Goal: Task Accomplishment & Management: Manage account settings

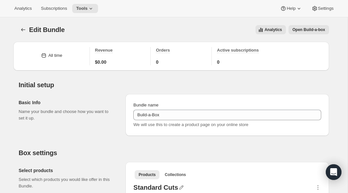
select select "gid://shopify/ProductVariant/50778420510999_3f0bbd22-508a-4a3a-8b98-6d4902897bf9"
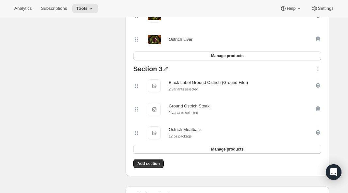
click at [165, 70] on icon "button" at bounding box center [165, 69] width 7 height 7
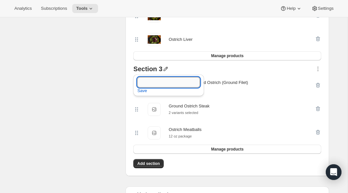
click at [152, 83] on input "text" at bounding box center [168, 82] width 63 height 10
drag, startPoint x: 162, startPoint y: 81, endPoint x: 139, endPoint y: 80, distance: 23.2
click at [139, 80] on input "Weeknight Favorites" at bounding box center [168, 82] width 63 height 10
click at [189, 83] on input "Everyday Favorites" at bounding box center [168, 82] width 63 height 10
type input "Everyday Favorites"
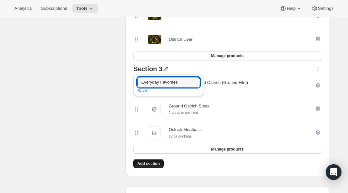
click at [146, 165] on span "Add section" at bounding box center [148, 163] width 23 height 5
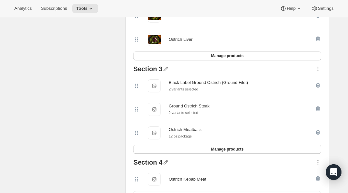
click at [317, 178] on div at bounding box center [318, 179] width 7 height 13
click at [316, 179] on div at bounding box center [318, 179] width 7 height 13
click at [318, 179] on div at bounding box center [318, 179] width 7 height 13
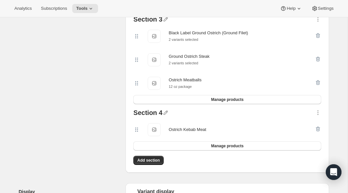
scroll to position [479, 0]
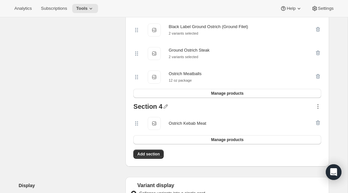
click at [318, 108] on icon "button" at bounding box center [318, 106] width 7 height 7
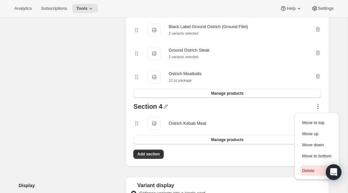
click at [305, 172] on span "Delete" at bounding box center [308, 170] width 12 height 5
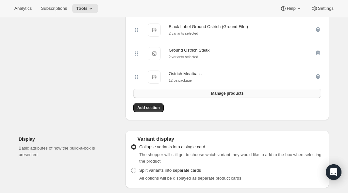
click at [226, 96] on span "Manage products" at bounding box center [227, 93] width 32 height 5
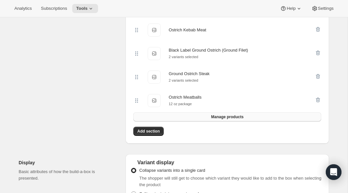
click at [227, 117] on span "Manage products" at bounding box center [227, 116] width 32 height 5
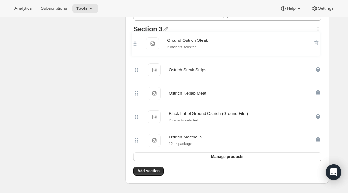
scroll to position [460, 0]
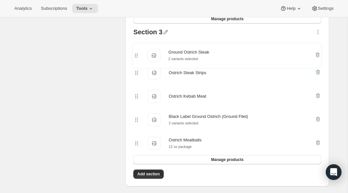
drag, startPoint x: 137, startPoint y: 112, endPoint x: 137, endPoint y: 55, distance: 57.8
click at [137, 55] on div "Ostrich Steak Strips Ostrich Steak Strips Ostrich Kebab Meat Ostrich Kebab Meat…" at bounding box center [227, 96] width 188 height 118
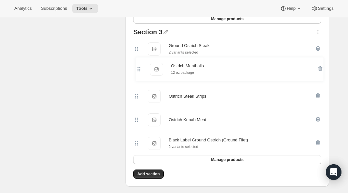
drag, startPoint x: 138, startPoint y: 146, endPoint x: 139, endPoint y: 69, distance: 76.8
click at [139, 69] on div "Ground Ostrich Steak Ground Ostrich Steak 2 variants selected Ostrich Steak Str…" at bounding box center [227, 96] width 188 height 118
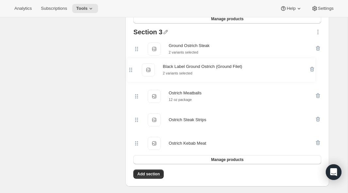
drag, startPoint x: 136, startPoint y: 146, endPoint x: 132, endPoint y: 69, distance: 77.2
click at [132, 69] on div "Section 3 Ground Ostrich Steak Ground Ostrich Steak 2 variants selected Ostrich…" at bounding box center [227, 96] width 193 height 141
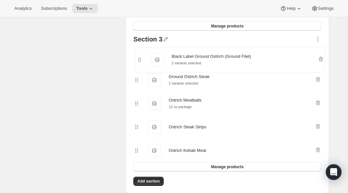
drag, startPoint x: 137, startPoint y: 76, endPoint x: 140, endPoint y: 61, distance: 15.3
click at [140, 61] on div "Ground Ostrich Steak Ground Ostrich Steak 2 variants selected Black Label Groun…" at bounding box center [227, 103] width 188 height 118
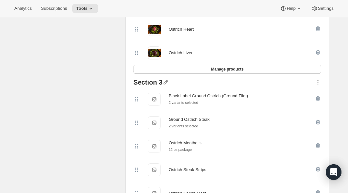
scroll to position [402, 0]
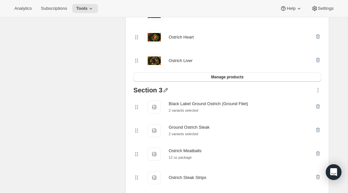
click at [166, 90] on icon "button" at bounding box center [166, 90] width 4 height 4
click at [140, 113] on span "Save" at bounding box center [142, 112] width 10 height 7
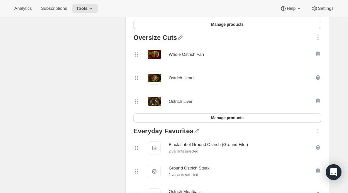
scroll to position [0, 0]
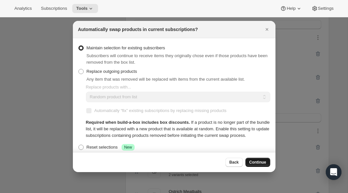
click at [251, 163] on span "Continue" at bounding box center [257, 162] width 17 height 5
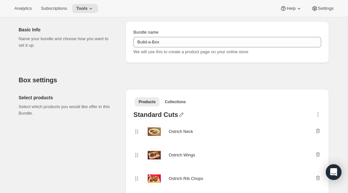
scroll to position [74, 0]
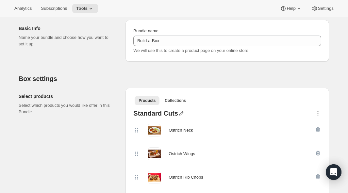
click at [181, 111] on icon "button" at bounding box center [181, 113] width 4 height 4
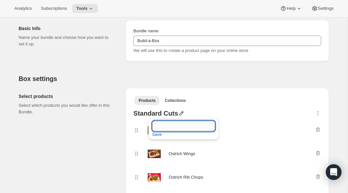
click at [169, 129] on input "text" at bounding box center [183, 126] width 63 height 10
type input "Premium Filets"
click at [156, 134] on span "Save" at bounding box center [157, 134] width 10 height 7
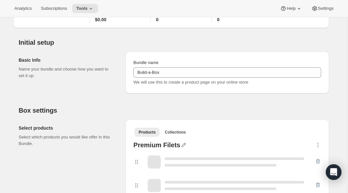
scroll to position [147, 0]
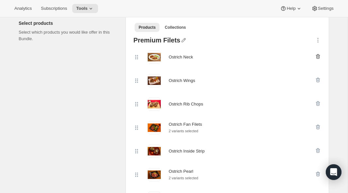
click at [318, 57] on icon "button" at bounding box center [318, 57] width 1 height 2
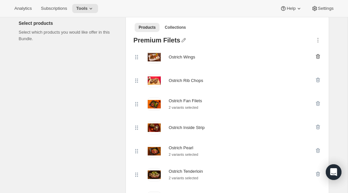
click at [318, 55] on icon "button" at bounding box center [318, 56] width 4 height 5
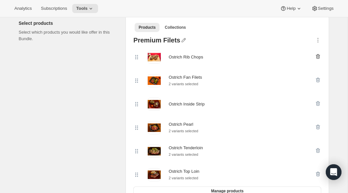
click at [319, 57] on icon "button" at bounding box center [318, 56] width 4 height 5
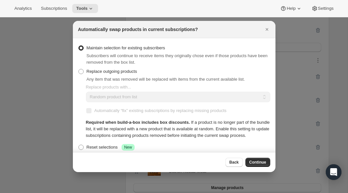
scroll to position [368, 0]
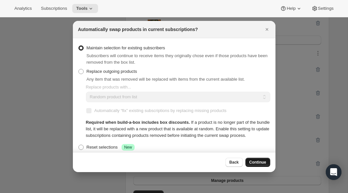
click at [259, 161] on span "Continue" at bounding box center [257, 162] width 17 height 5
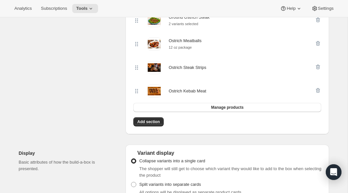
scroll to position [442, 0]
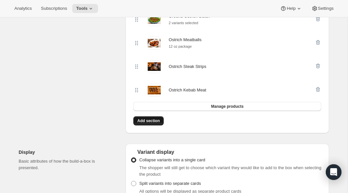
click at [141, 123] on span "Add section" at bounding box center [148, 120] width 23 height 5
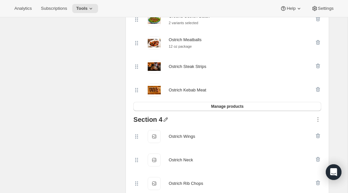
click at [166, 121] on icon "button" at bounding box center [166, 120] width 4 height 4
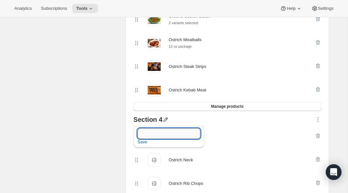
click at [155, 134] on input "text" at bounding box center [169, 133] width 63 height 10
type input "Bone-In Selections"
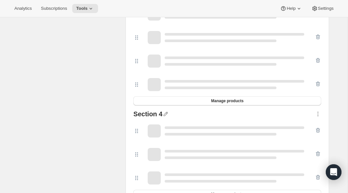
scroll to position [448, 0]
click at [165, 113] on icon "button" at bounding box center [166, 114] width 4 height 4
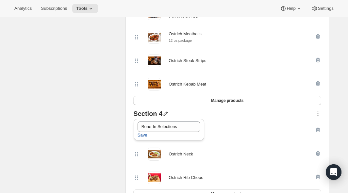
click at [142, 134] on span "Save" at bounding box center [143, 135] width 10 height 7
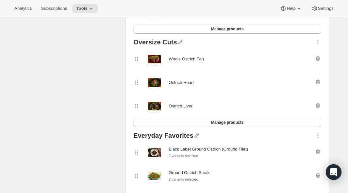
scroll to position [276, 0]
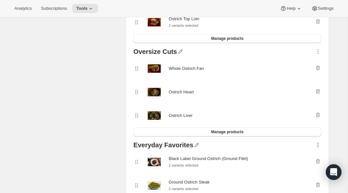
click at [316, 147] on icon "button" at bounding box center [318, 145] width 7 height 7
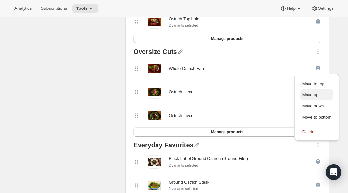
click at [306, 96] on span "Move up" at bounding box center [310, 94] width 16 height 5
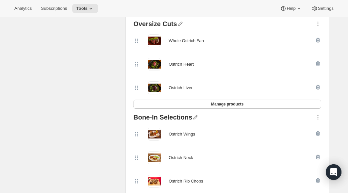
scroll to position [450, 0]
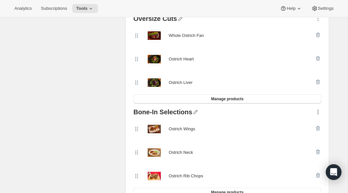
click at [320, 113] on icon "button" at bounding box center [318, 112] width 7 height 7
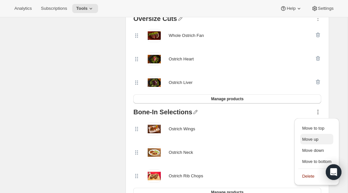
click at [311, 138] on span "Move up" at bounding box center [310, 139] width 16 height 5
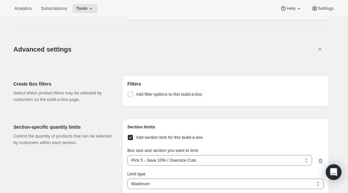
scroll to position [864, 0]
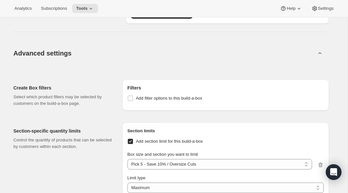
click at [319, 54] on icon at bounding box center [320, 53] width 7 height 7
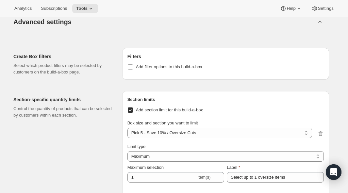
scroll to position [902, 0]
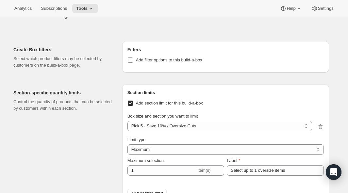
click at [128, 61] on input "Add filter options to this build-a-box" at bounding box center [130, 60] width 5 height 5
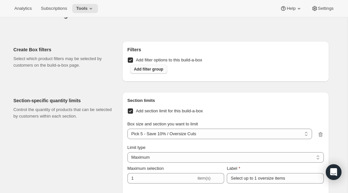
click at [138, 71] on span "Add filter group" at bounding box center [148, 69] width 29 height 5
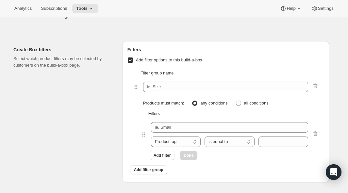
click at [130, 62] on input "Add filter options to this build-a-box" at bounding box center [130, 60] width 5 height 5
checkbox input "false"
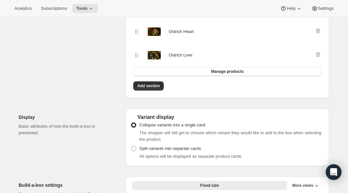
scroll to position [572, 0]
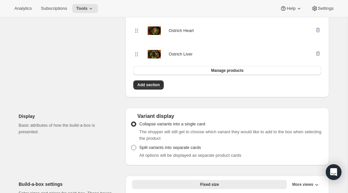
click at [160, 150] on span "Split variants into separate cards" at bounding box center [170, 147] width 62 height 5
click at [131, 145] on input "Split variants into separate cards" at bounding box center [131, 145] width 0 height 0
radio input "true"
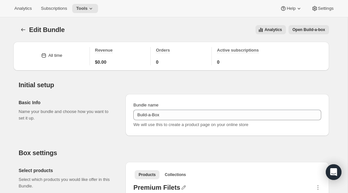
scroll to position [4, 0]
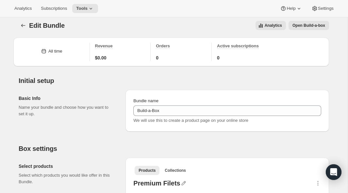
click at [302, 27] on span "Open Build-a-box" at bounding box center [308, 25] width 33 height 5
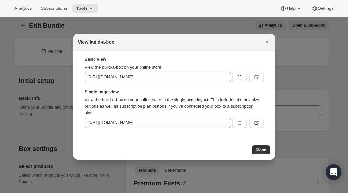
click at [256, 124] on icon ":r3h:" at bounding box center [256, 123] width 7 height 7
click at [263, 150] on span "Close" at bounding box center [261, 149] width 11 height 5
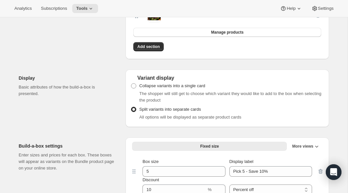
scroll to position [613, 0]
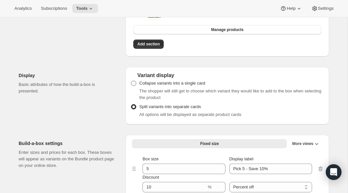
click at [174, 85] on span "Collapse variants into a single card" at bounding box center [172, 83] width 66 height 5
click at [131, 81] on input "Collapse variants into a single card" at bounding box center [131, 81] width 0 height 0
radio input "true"
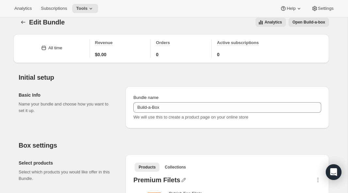
scroll to position [0, 0]
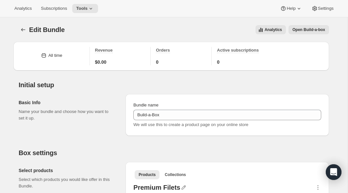
click at [309, 31] on span "Open Build-a-box" at bounding box center [308, 29] width 33 height 5
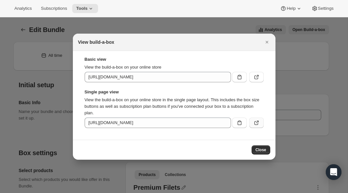
click at [259, 125] on icon ":r3h:" at bounding box center [256, 123] width 7 height 7
click at [261, 150] on span "Close" at bounding box center [261, 149] width 11 height 5
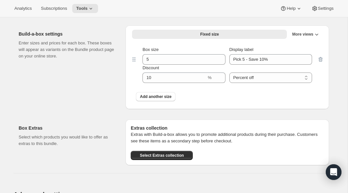
scroll to position [721, 0]
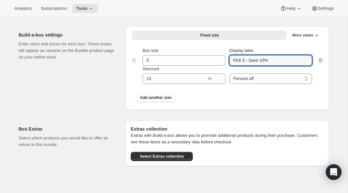
drag, startPoint x: 244, startPoint y: 61, endPoint x: 228, endPoint y: 61, distance: 16.0
click at [228, 61] on div "Box size 5 Display label Pick 5 - Save 10%" at bounding box center [227, 56] width 170 height 18
type input "Fill a Box - Save 10%"
click at [258, 110] on div "Fixed size Min-Max More views Fixed size More views Box size 5 Display label Fi…" at bounding box center [227, 68] width 204 height 84
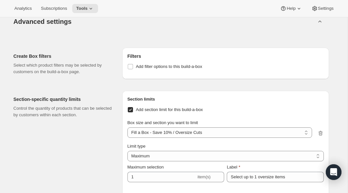
scroll to position [896, 0]
click at [316, 25] on button "Advanced settings" at bounding box center [164, 20] width 310 height 25
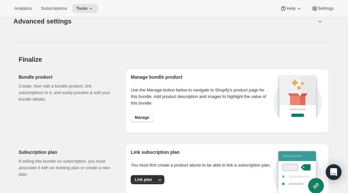
click at [317, 25] on icon at bounding box center [320, 21] width 7 height 7
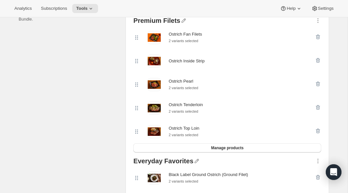
scroll to position [0, 0]
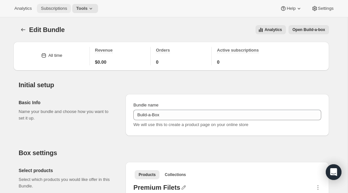
click at [55, 9] on span "Subscriptions" at bounding box center [54, 8] width 26 height 5
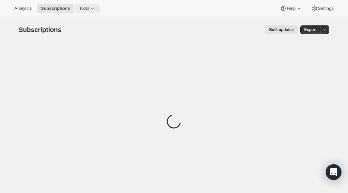
click at [86, 9] on span "Tools" at bounding box center [84, 8] width 10 height 5
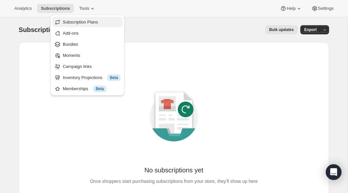
click at [77, 22] on span "Subscription Plans" at bounding box center [80, 22] width 35 height 5
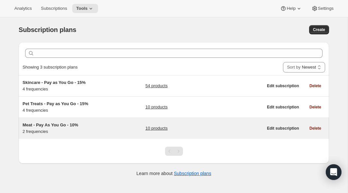
click at [157, 129] on link "10 products" at bounding box center [156, 128] width 22 height 7
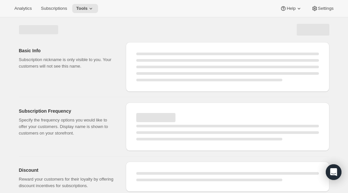
select select "WEEK"
select select "MONTH"
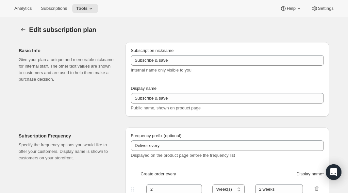
type input "Meat - Pay As You Go - 10%"
type input "Subscribe & Save - Premium Meat"
type input "1"
type input "1 week"
type input "10"
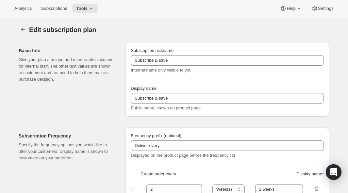
checkbox input "true"
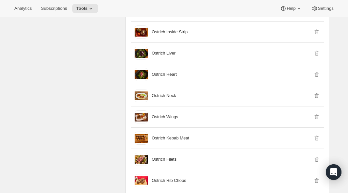
scroll to position [591, 0]
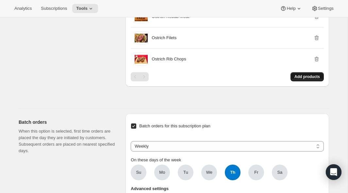
click at [304, 79] on span "Add products" at bounding box center [306, 76] width 25 height 5
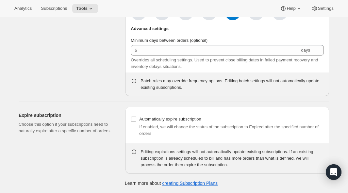
scroll to position [955, 0]
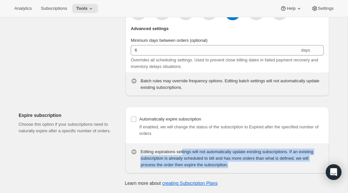
drag, startPoint x: 185, startPoint y: 155, endPoint x: 266, endPoint y: 166, distance: 81.5
click at [266, 166] on div "Editing expirations settings will not automatically update existing subscriptio…" at bounding box center [231, 159] width 183 height 20
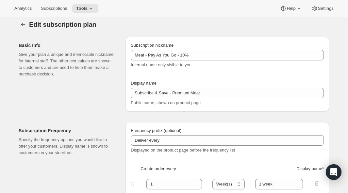
scroll to position [0, 0]
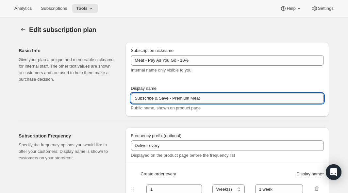
drag, startPoint x: 206, startPoint y: 100, endPoint x: 194, endPoint y: 100, distance: 12.7
click at [193, 100] on input "Subscribe & Save - Premium Meat" at bounding box center [227, 98] width 193 height 10
type input "Subscribe & Save - Premium Ostrich"
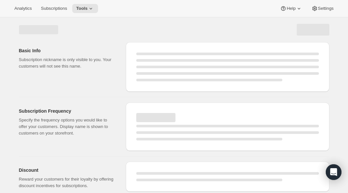
select select "WEEK"
select select "MONTH"
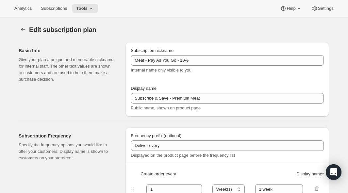
type input "Subscribe & Save - Premium Ostrich"
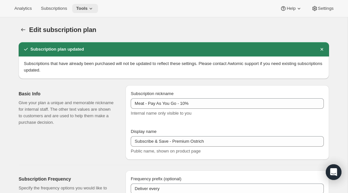
click at [94, 12] on button "Tools" at bounding box center [85, 8] width 26 height 9
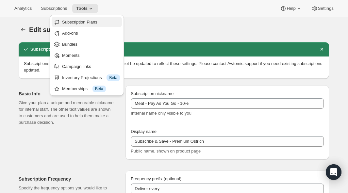
click at [92, 21] on span "Subscription Plans" at bounding box center [79, 22] width 35 height 5
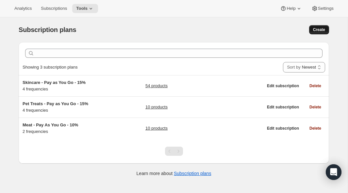
click at [321, 33] on button "Create" at bounding box center [319, 29] width 20 height 9
select select "WEEK"
select select "MONTH"
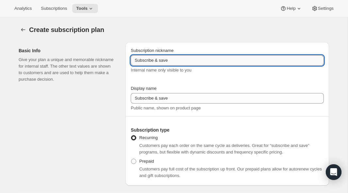
click at [172, 60] on input "Subscribe & save" at bounding box center [227, 60] width 193 height 10
click at [24, 32] on icon "Subscription plans" at bounding box center [23, 29] width 7 height 7
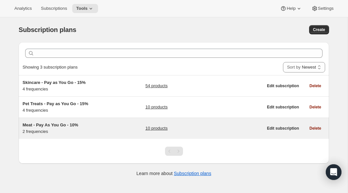
click at [55, 127] on span "Meat - Pay As You Go - 10%" at bounding box center [51, 125] width 56 height 5
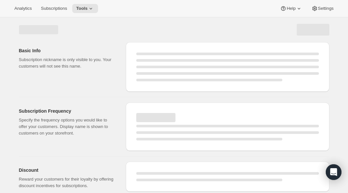
select select "WEEK"
select select "MONTH"
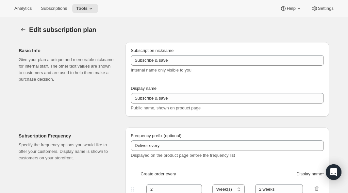
type input "Meat - Pay As You Go - 10%"
type input "Subscribe & Save - Premium Ostrich"
type input "1"
type input "1 week"
type input "10"
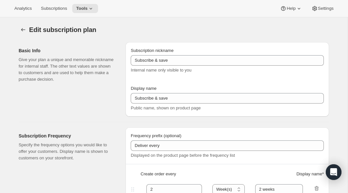
checkbox input "true"
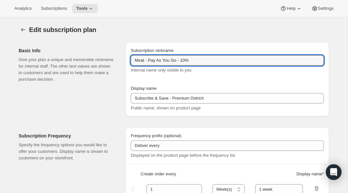
drag, startPoint x: 198, startPoint y: 59, endPoint x: 117, endPoint y: 58, distance: 80.7
click at [117, 58] on div "Basic Info Give your plan a unique and memorable nickname for internal staff. T…" at bounding box center [171, 77] width 316 height 80
click at [113, 65] on p "Give your plan a unique and memorable nickname for internal staff. The other te…" at bounding box center [67, 70] width 96 height 26
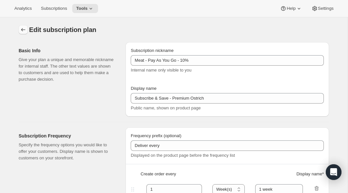
click at [22, 30] on icon "Subscription plans" at bounding box center [23, 29] width 4 height 3
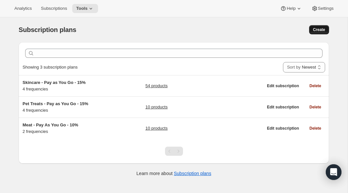
click at [320, 30] on span "Create" at bounding box center [319, 29] width 12 height 5
select select "WEEK"
select select "MONTH"
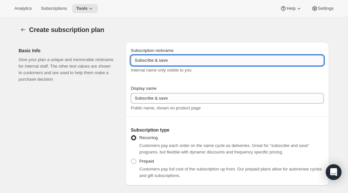
click at [184, 60] on input "Subscribe & save" at bounding box center [227, 60] width 193 height 10
click at [186, 60] on input "Subscribe & save" at bounding box center [227, 60] width 193 height 10
drag, startPoint x: 186, startPoint y: 60, endPoint x: 104, endPoint y: 57, distance: 82.1
click at [104, 57] on div "Basic Info Give your plan a unique and memorable nickname for internal staff. T…" at bounding box center [171, 111] width 316 height 149
paste input "Meat - Pay As You Go - 10%"
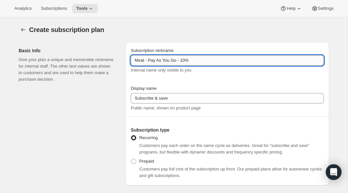
click at [154, 58] on input "Meat - Pay As You Go - 10%" at bounding box center [227, 60] width 193 height 10
drag, startPoint x: 192, startPoint y: 60, endPoint x: 183, endPoint y: 60, distance: 8.8
click at [183, 60] on input "Meat - Pay As You Go - 10%" at bounding box center [227, 60] width 193 height 10
type input "Meat - Pay As You Go - No Disco"
click at [68, 111] on div "Basic Info Give your plan a unique and memorable nickname for internal staff. T…" at bounding box center [70, 113] width 102 height 143
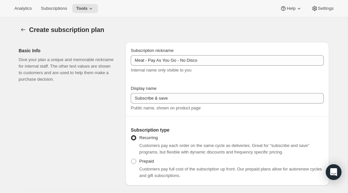
scroll to position [20, 0]
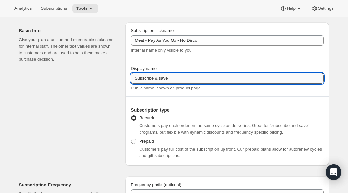
drag, startPoint x: 180, startPoint y: 76, endPoint x: 157, endPoint y: 78, distance: 23.3
click at [157, 78] on input "Subscribe & save" at bounding box center [227, 78] width 193 height 10
type input "S"
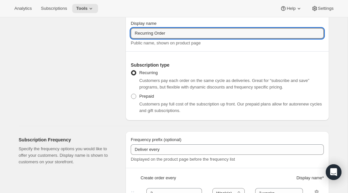
scroll to position [70, 0]
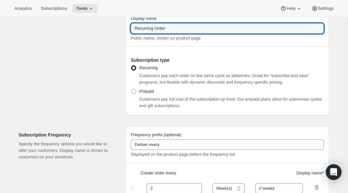
type input "Recurring Order"
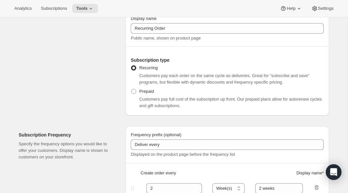
click at [76, 85] on div "Basic Info Give your plan a unique and memorable nickname for internal staff. T…" at bounding box center [70, 43] width 102 height 143
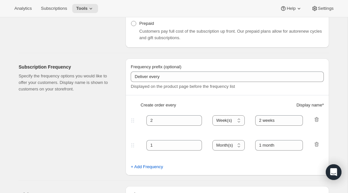
scroll to position [142, 0]
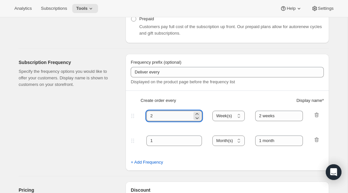
click at [155, 115] on input "2" at bounding box center [169, 116] width 46 height 10
type input "1"
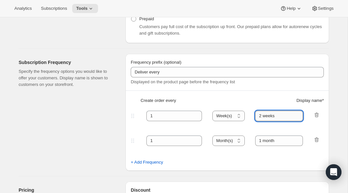
click at [263, 114] on input "2 weeks" at bounding box center [279, 116] width 48 height 10
type input "1 weeks"
click at [245, 99] on div "Create order every Display name *" at bounding box center [227, 103] width 193 height 12
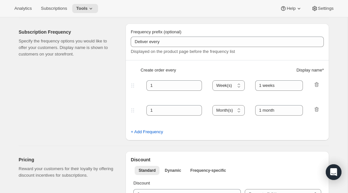
scroll to position [173, 0]
click at [150, 130] on span "+ Add Frequency" at bounding box center [147, 131] width 32 height 7
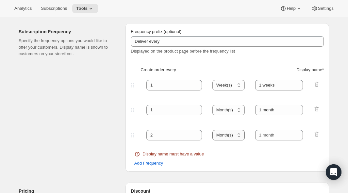
click at [227, 139] on select "Day(s) Week(s) Month(s) Year(s)" at bounding box center [228, 135] width 32 height 10
select select "WEEK"
click at [213, 130] on select "Day(s) Week(s) Month(s) Year(s)" at bounding box center [228, 135] width 32 height 10
click at [263, 136] on input "text" at bounding box center [279, 135] width 48 height 10
click at [155, 110] on input "1" at bounding box center [169, 110] width 46 height 10
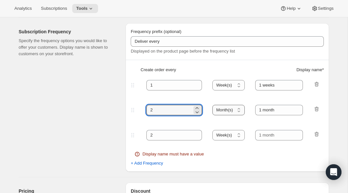
type input "2"
click at [223, 112] on select "Day(s) Week(s) Month(s) Year(s)" at bounding box center [228, 110] width 32 height 10
select select "WEEK"
click at [213, 105] on select "Day(s) Week(s) Month(s) Year(s)" at bounding box center [228, 110] width 32 height 10
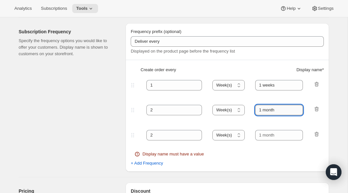
click at [263, 110] on input "1 month" at bounding box center [279, 110] width 48 height 10
drag, startPoint x: 278, startPoint y: 109, endPoint x: 264, endPoint y: 109, distance: 14.7
click at [264, 109] on input "2 month" at bounding box center [279, 110] width 48 height 10
type input "2 weeks"
click at [153, 134] on input "2" at bounding box center [169, 135] width 46 height 10
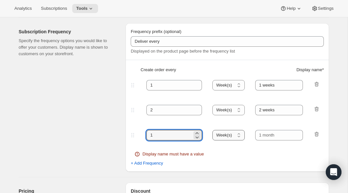
type input "1"
click at [235, 135] on select "Day(s) Week(s) Month(s) Year(s)" at bounding box center [228, 135] width 32 height 10
select select "MONTH"
click at [213, 130] on select "Day(s) Week(s) Month(s) Year(s)" at bounding box center [228, 135] width 32 height 10
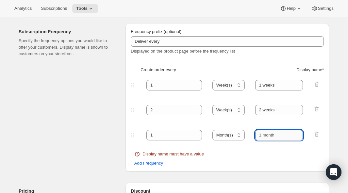
click at [269, 138] on input "text" at bounding box center [279, 135] width 48 height 10
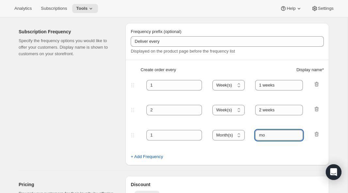
type input "m"
type input "1 month"
click at [80, 104] on div "Subscription Frequency Specify the frequency options you would like to offer yo…" at bounding box center [70, 94] width 102 height 142
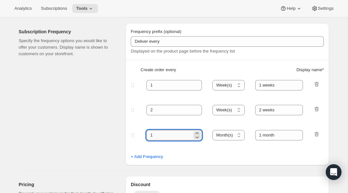
drag, startPoint x: 153, startPoint y: 137, endPoint x: 148, endPoint y: 137, distance: 5.2
click at [148, 137] on input "1" at bounding box center [169, 135] width 46 height 10
type input "4"
click at [228, 135] on select "Day(s) Week(s) Month(s) Year(s)" at bounding box center [228, 135] width 32 height 10
select select "WEEK"
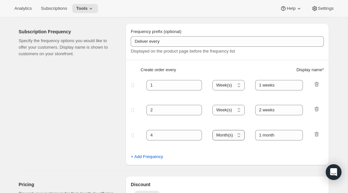
click at [213, 130] on select "Day(s) Week(s) Month(s) Year(s)" at bounding box center [228, 135] width 32 height 10
click at [260, 134] on input "1 month" at bounding box center [279, 135] width 48 height 10
drag, startPoint x: 282, startPoint y: 138, endPoint x: 245, endPoint y: 136, distance: 37.0
click at [245, 136] on div "4 Day(s) Week(s) Month(s) Year(s) Week(s) 1 month" at bounding box center [224, 135] width 190 height 10
type input "4 weeks"
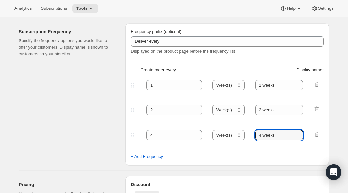
click at [22, 123] on div "Subscription Frequency Specify the frequency options you would like to offer yo…" at bounding box center [70, 94] width 102 height 142
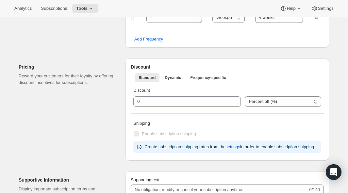
scroll to position [292, 0]
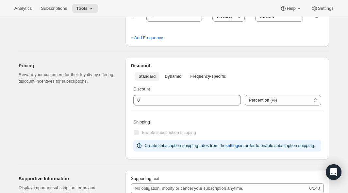
click at [141, 78] on span "Standard" at bounding box center [147, 76] width 17 height 5
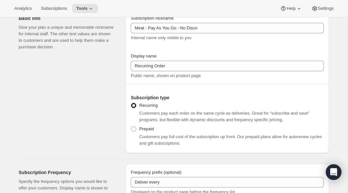
scroll to position [0, 0]
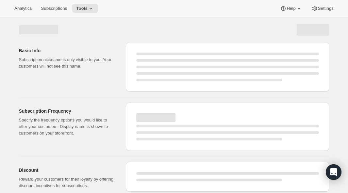
select select "WEEK"
select select "MONTH"
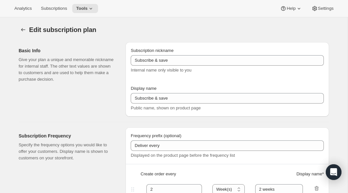
type input "Meat - Pay As You Go - No Disco"
type input "Recurring Order"
type input "1"
type input "1 weeks"
type input "2"
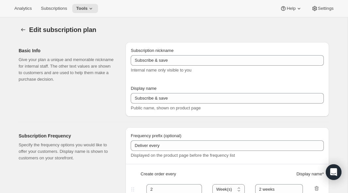
select select "WEEK"
type input "2 weeks"
select select "WEEK"
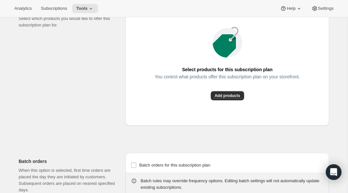
scroll to position [480, 0]
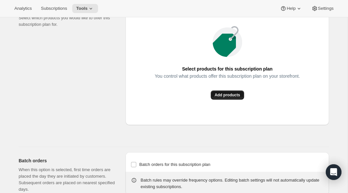
click at [228, 98] on span "Add products" at bounding box center [227, 94] width 25 height 5
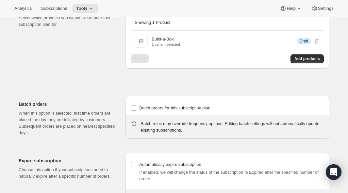
scroll to position [538, 0]
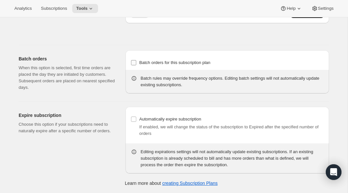
click at [134, 63] on input "Batch orders for this subscription plan" at bounding box center [133, 62] width 5 height 5
checkbox input "true"
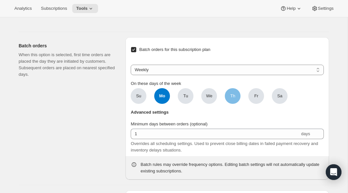
click at [231, 99] on span "Th" at bounding box center [232, 96] width 5 height 7
click at [0, 0] on input "Th" at bounding box center [0, 0] width 0 height 0
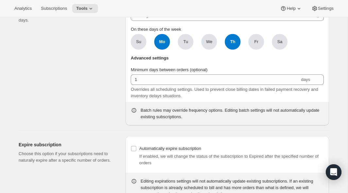
scroll to position [602, 0]
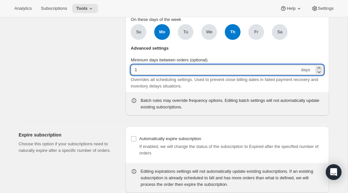
click at [133, 75] on input "1" at bounding box center [215, 70] width 169 height 10
type input "6"
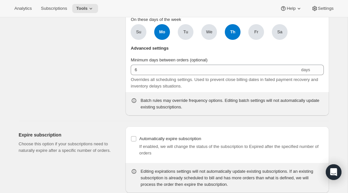
click at [164, 40] on span "Mo" at bounding box center [162, 32] width 16 height 16
click input "Mo" at bounding box center [0, 0] width 0 height 0
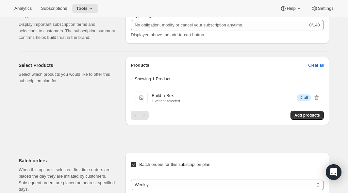
scroll to position [424, 0]
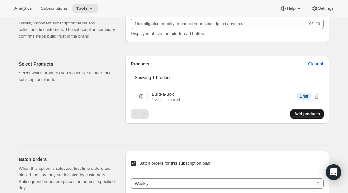
click at [305, 117] on span "Add products" at bounding box center [306, 113] width 25 height 5
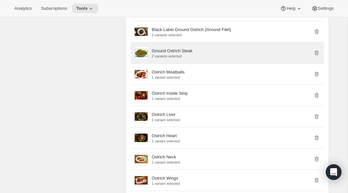
scroll to position [511, 0]
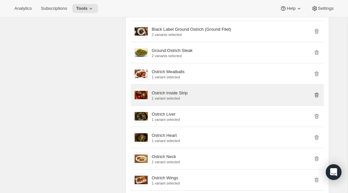
click at [316, 98] on icon "button" at bounding box center [317, 95] width 4 height 5
click at [317, 98] on icon "button" at bounding box center [316, 95] width 7 height 7
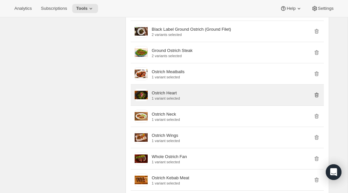
click at [317, 98] on icon "button" at bounding box center [316, 95] width 7 height 7
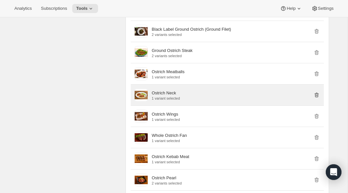
click at [317, 98] on icon "button" at bounding box center [316, 95] width 7 height 7
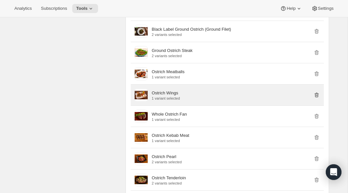
click at [317, 98] on icon "button" at bounding box center [316, 95] width 7 height 7
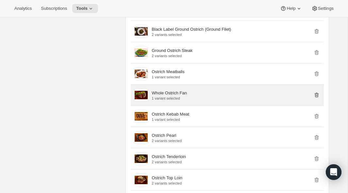
click at [317, 98] on icon "button" at bounding box center [316, 95] width 7 height 7
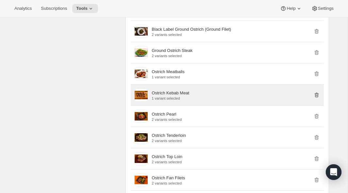
click at [317, 98] on icon "button" at bounding box center [316, 95] width 7 height 7
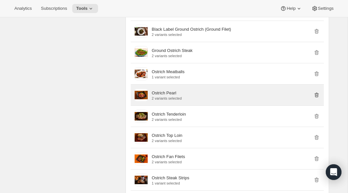
click at [317, 98] on icon "button" at bounding box center [316, 95] width 7 height 7
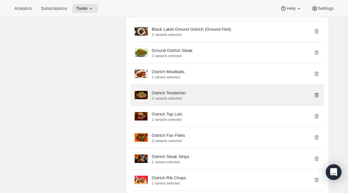
click at [317, 98] on icon "button" at bounding box center [316, 95] width 7 height 7
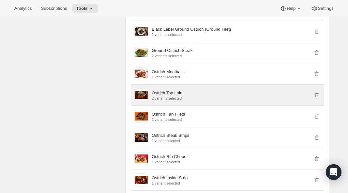
click at [317, 98] on icon "button" at bounding box center [316, 95] width 7 height 7
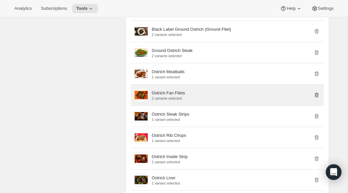
click at [317, 98] on icon "button" at bounding box center [316, 95] width 7 height 7
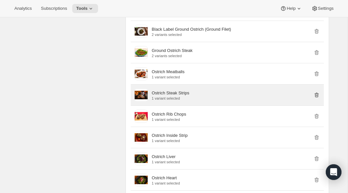
click at [317, 98] on icon "button" at bounding box center [316, 95] width 7 height 7
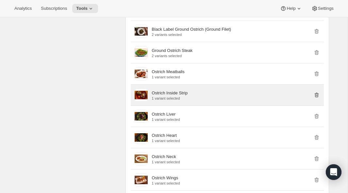
click at [317, 98] on icon "button" at bounding box center [316, 95] width 7 height 7
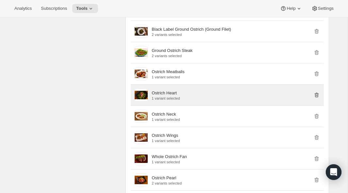
click at [317, 98] on icon "button" at bounding box center [316, 95] width 7 height 7
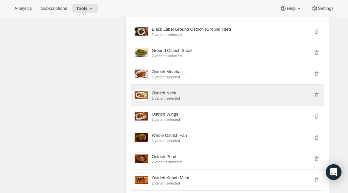
click at [317, 98] on icon "button" at bounding box center [316, 95] width 7 height 7
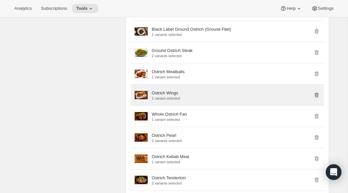
click at [317, 98] on icon "button" at bounding box center [316, 95] width 7 height 7
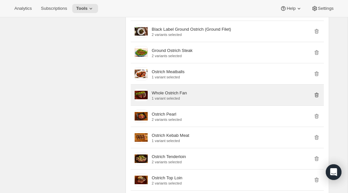
click at [317, 98] on icon "button" at bounding box center [316, 95] width 7 height 7
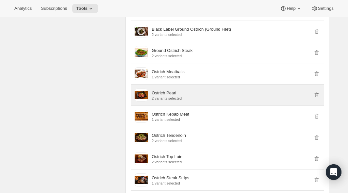
click at [317, 98] on icon "button" at bounding box center [316, 95] width 7 height 7
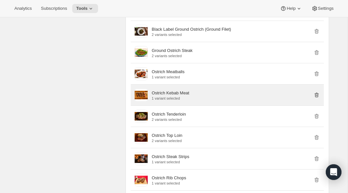
click at [317, 98] on icon "button" at bounding box center [316, 95] width 7 height 7
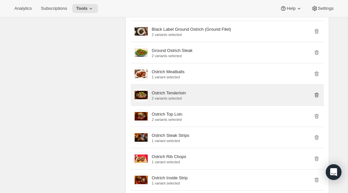
click at [317, 98] on icon "button" at bounding box center [316, 95] width 7 height 7
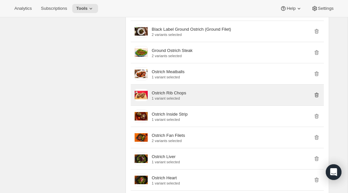
click at [317, 98] on icon "button" at bounding box center [316, 95] width 7 height 7
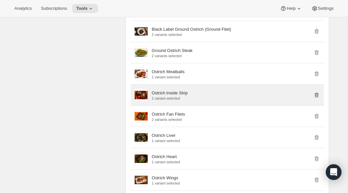
click at [317, 98] on icon "button" at bounding box center [316, 95] width 7 height 7
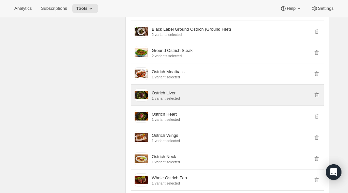
click at [317, 98] on icon "button" at bounding box center [316, 95] width 7 height 7
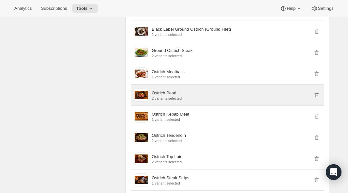
click at [317, 98] on icon "button" at bounding box center [316, 95] width 7 height 7
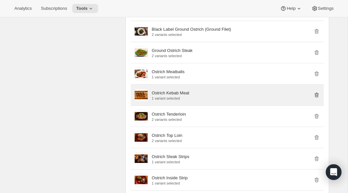
click at [317, 98] on icon "button" at bounding box center [316, 95] width 7 height 7
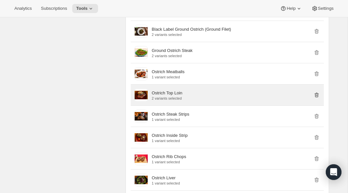
click at [317, 98] on icon "button" at bounding box center [316, 95] width 7 height 7
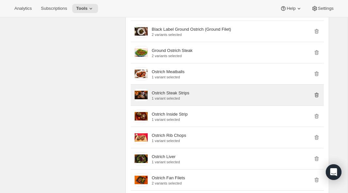
click at [317, 98] on icon "button" at bounding box center [316, 95] width 7 height 7
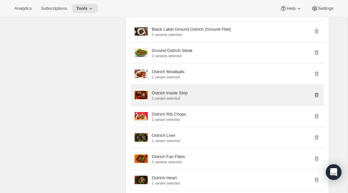
click at [317, 98] on icon "button" at bounding box center [316, 95] width 7 height 7
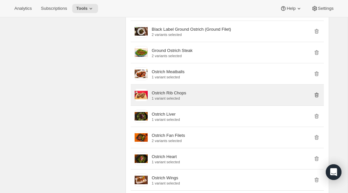
click at [317, 98] on icon "button" at bounding box center [316, 95] width 7 height 7
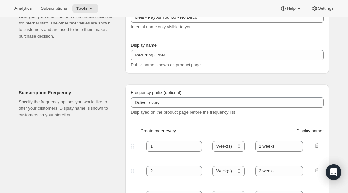
scroll to position [0, 0]
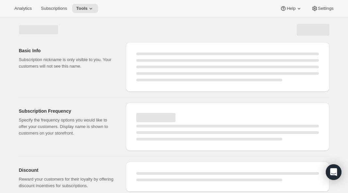
select select "WEEK"
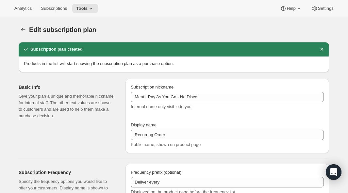
checkbox input "true"
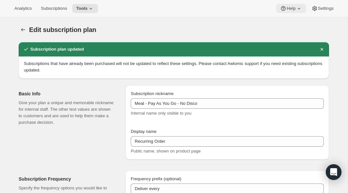
click at [287, 6] on span "Help" at bounding box center [291, 8] width 9 height 5
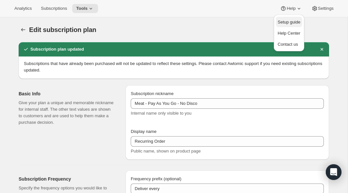
click at [286, 20] on span "Setup guide" at bounding box center [289, 22] width 23 height 5
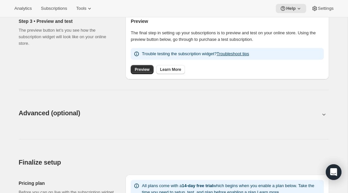
scroll to position [262, 0]
click at [142, 70] on span "Preview" at bounding box center [142, 69] width 15 height 5
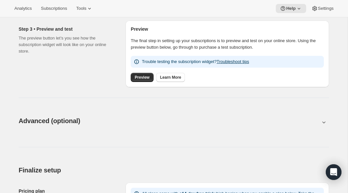
scroll to position [255, 0]
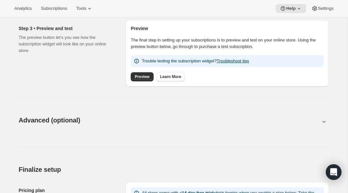
click at [321, 122] on icon at bounding box center [324, 121] width 7 height 7
type input "<div style="text-align: center"> <hr> <br/><h3>Having issues managing your subs…"
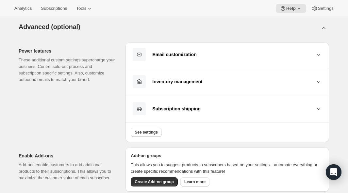
scroll to position [361, 0]
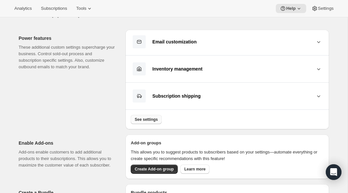
click at [140, 120] on span "See settings" at bounding box center [146, 119] width 23 height 5
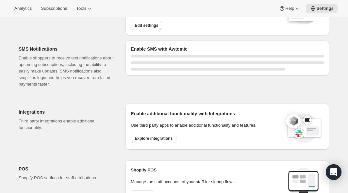
select select "18:00"
select select "09:00"
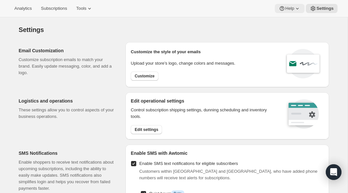
click at [290, 9] on span "Help" at bounding box center [289, 8] width 9 height 5
click at [280, 22] on span "Setup guide" at bounding box center [288, 22] width 23 height 5
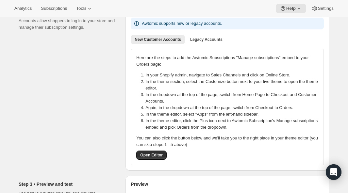
scroll to position [242, 0]
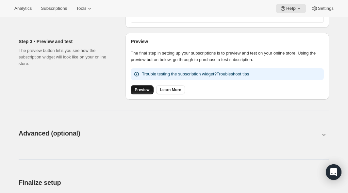
click at [140, 91] on span "Preview" at bounding box center [142, 89] width 15 height 5
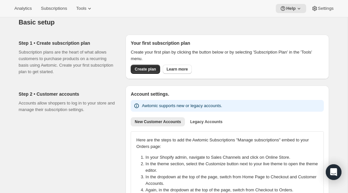
scroll to position [0, 0]
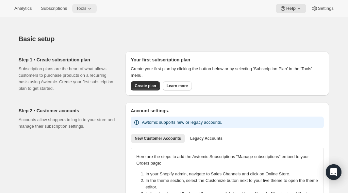
click at [86, 8] on span "Tools" at bounding box center [81, 8] width 10 height 5
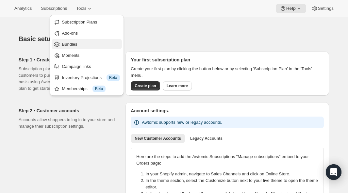
click at [75, 46] on span "Bundles" at bounding box center [69, 44] width 15 height 5
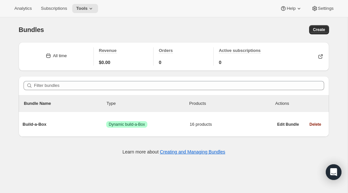
scroll to position [17, 0]
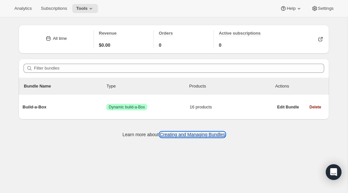
click at [191, 135] on link "Creating and Managing Bundles" at bounding box center [192, 134] width 65 height 5
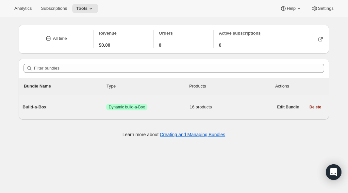
click at [36, 107] on span "Build-a-Box" at bounding box center [65, 107] width 84 height 7
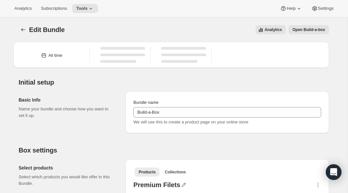
type input "Build-a-Box"
radio input "true"
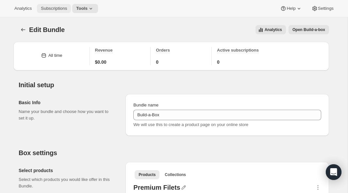
click at [55, 8] on span "Subscriptions" at bounding box center [54, 8] width 26 height 5
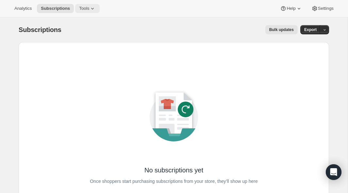
click at [87, 10] on span "Tools" at bounding box center [84, 8] width 10 height 5
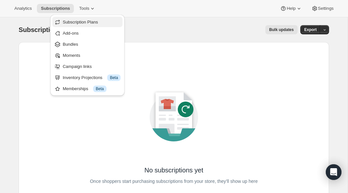
click at [89, 24] on span "Subscription Plans" at bounding box center [80, 22] width 35 height 5
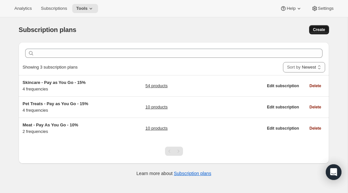
click at [317, 31] on span "Create" at bounding box center [319, 29] width 12 height 5
select select "WEEK"
select select "MONTH"
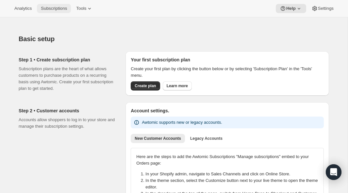
click at [50, 10] on span "Subscriptions" at bounding box center [54, 8] width 26 height 5
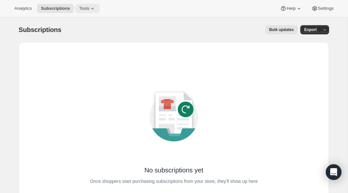
click at [87, 8] on span "Tools" at bounding box center [84, 8] width 10 height 5
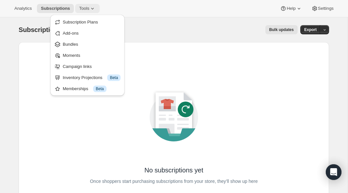
click at [87, 8] on span "Tools" at bounding box center [84, 8] width 10 height 5
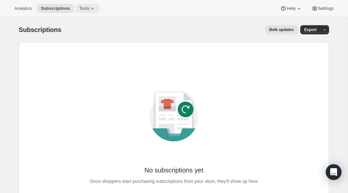
click at [92, 7] on icon at bounding box center [92, 8] width 7 height 7
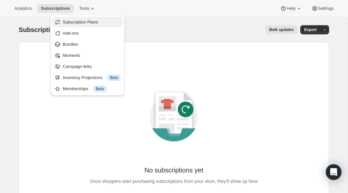
click at [83, 25] on span "Subscription Plans" at bounding box center [92, 22] width 58 height 7
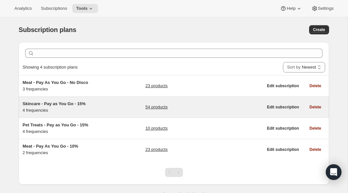
scroll to position [17, 0]
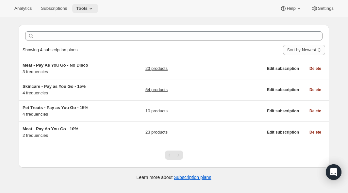
click at [98, 6] on button "Tools" at bounding box center [85, 8] width 26 height 9
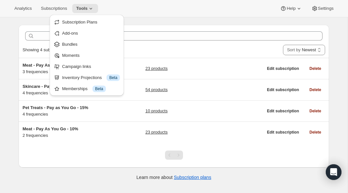
click at [189, 11] on div "Analytics Subscriptions Tools Help Settings" at bounding box center [174, 8] width 348 height 17
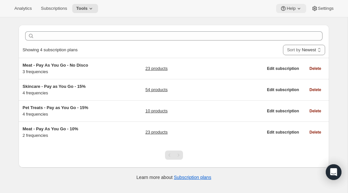
click at [294, 7] on span "Help" at bounding box center [291, 8] width 9 height 5
click at [289, 24] on span "Setup guide" at bounding box center [289, 22] width 23 height 5
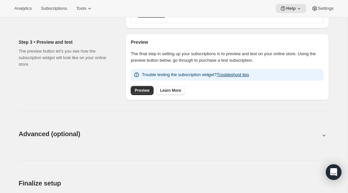
scroll to position [243, 0]
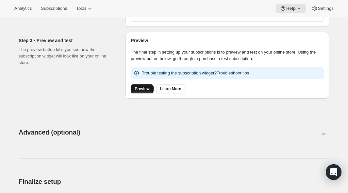
click at [145, 91] on span "Preview" at bounding box center [142, 88] width 15 height 5
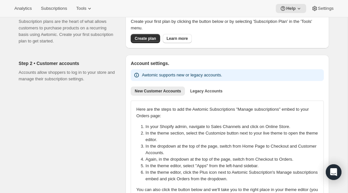
scroll to position [0, 0]
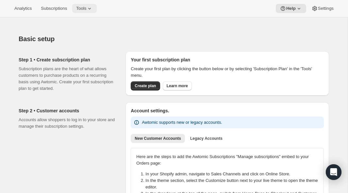
click at [86, 8] on span "Tools" at bounding box center [81, 8] width 10 height 5
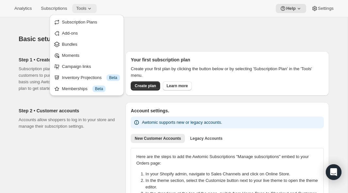
click at [86, 8] on span "Tools" at bounding box center [81, 8] width 10 height 5
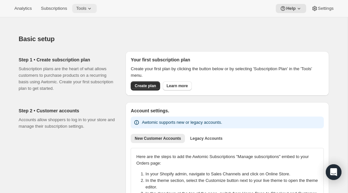
click at [86, 8] on span "Tools" at bounding box center [81, 8] width 10 height 5
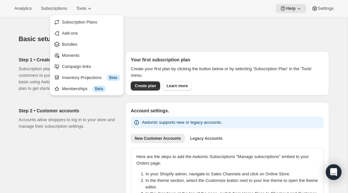
click at [197, 34] on div "Basic setup. This page is ready Basic setup" at bounding box center [174, 38] width 310 height 25
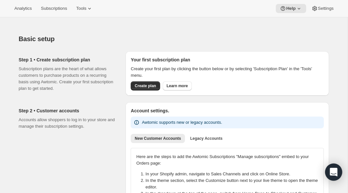
click at [332, 174] on icon "Open Intercom Messenger" at bounding box center [334, 172] width 8 height 8
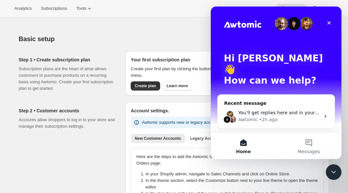
click at [244, 145] on button "Home" at bounding box center [243, 146] width 65 height 26
click at [307, 147] on button "Messages" at bounding box center [308, 146] width 65 height 26
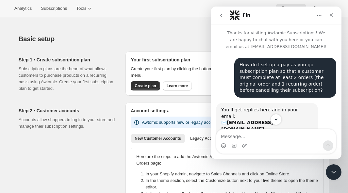
click at [321, 17] on icon "Home" at bounding box center [319, 15] width 5 height 5
click at [220, 16] on icon "go back" at bounding box center [221, 15] width 5 height 5
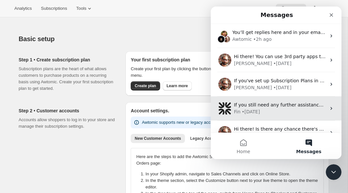
scroll to position [12, 0]
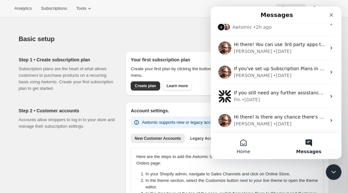
click at [243, 145] on button "Home" at bounding box center [243, 146] width 65 height 26
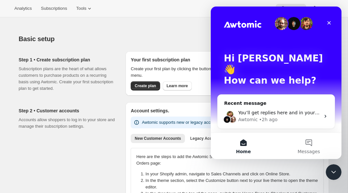
click at [243, 145] on button "Home" at bounding box center [243, 146] width 65 height 26
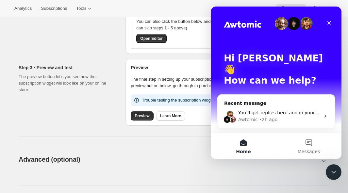
scroll to position [350, 0]
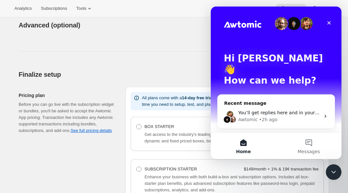
click at [57, 102] on div "Before you can go live with the subscription widget or bundles, you'll be asked…" at bounding box center [67, 117] width 96 height 33
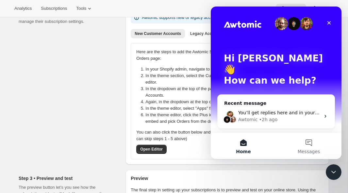
scroll to position [0, 0]
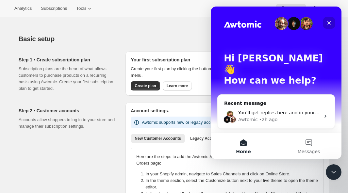
click at [329, 22] on icon "Close" at bounding box center [329, 23] width 4 height 4
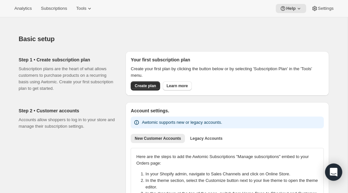
click at [329, 168] on div "Open Intercom Messenger" at bounding box center [333, 172] width 17 height 17
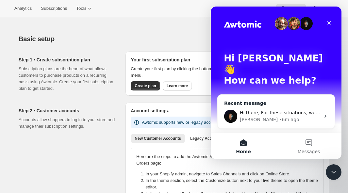
click at [272, 109] on div "Hi there, For these situations, we typically add this as a customization within…" at bounding box center [280, 112] width 80 height 7
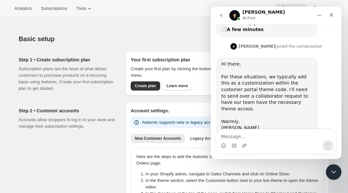
scroll to position [116, 0]
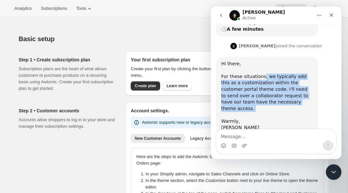
drag, startPoint x: 262, startPoint y: 65, endPoint x: 303, endPoint y: 97, distance: 51.4
click at [303, 97] on div "Hi there, For these situations, we typically add this as a customization within…" at bounding box center [266, 96] width 91 height 71
drag, startPoint x: 224, startPoint y: 65, endPoint x: 276, endPoint y: 113, distance: 71.0
click at [276, 113] on div "Hi there, For these situations, we typically add this as a customization within…" at bounding box center [267, 96] width 102 height 78
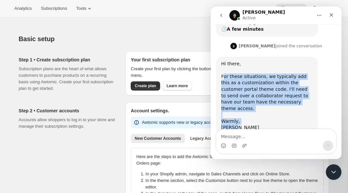
click at [276, 113] on div "Hi there, For these situations, we typically add this as a customization within…" at bounding box center [267, 96] width 102 height 78
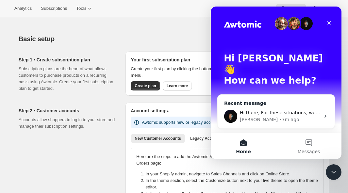
click at [292, 104] on div "Hi there, For these situations, we typically add this as a customization within…" at bounding box center [276, 116] width 117 height 24
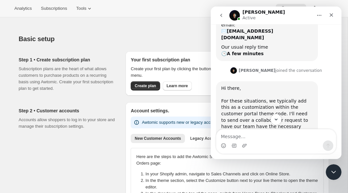
scroll to position [116, 0]
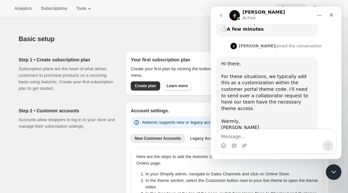
click at [239, 141] on div "Intercom messenger" at bounding box center [276, 145] width 120 height 10
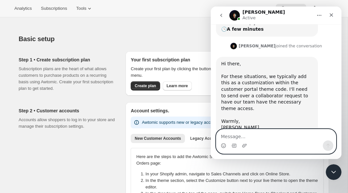
click at [235, 136] on textarea "Message…" at bounding box center [276, 134] width 120 height 11
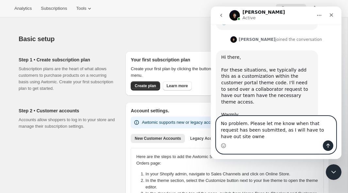
scroll to position [129, 0]
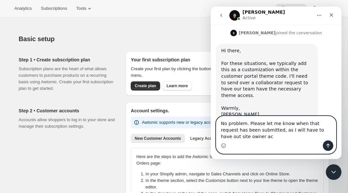
click at [316, 129] on textarea "No problem. Please let me know when that request has been submitted, as I will …" at bounding box center [276, 128] width 120 height 24
click at [272, 138] on textarea "No problem. Please let me know when that request has been submitted, as I will …" at bounding box center [276, 128] width 120 height 24
type textarea "No problem. Please let me know when that request has been submitted, as I will …"
click at [328, 145] on icon "Send a message…" at bounding box center [328, 146] width 4 height 4
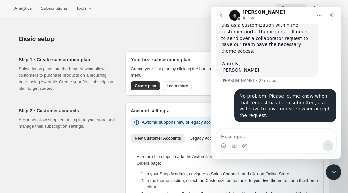
scroll to position [148, 0]
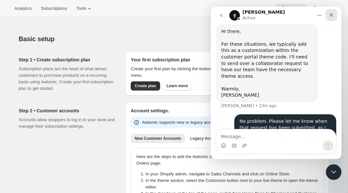
click at [332, 15] on icon "Close" at bounding box center [331, 14] width 5 height 5
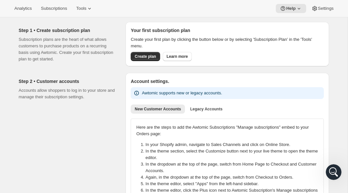
scroll to position [0, 0]
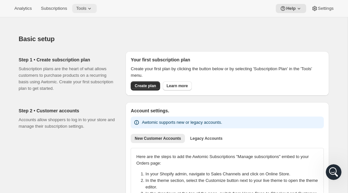
click at [86, 6] on span "Tools" at bounding box center [81, 8] width 10 height 5
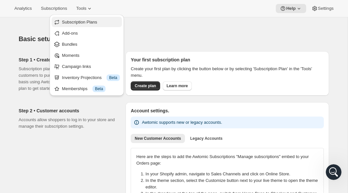
click at [87, 22] on span "Subscription Plans" at bounding box center [79, 22] width 35 height 5
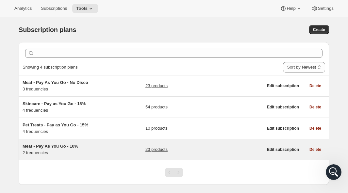
click at [159, 150] on link "23 products" at bounding box center [156, 149] width 22 height 7
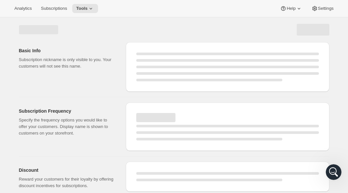
select select "WEEK"
select select "MONTH"
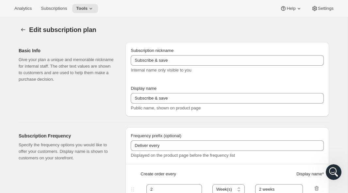
type input "Meat - Pay As You Go - 10%"
type input "Subscribe & Save - Premium Ostrich"
type input "1"
type input "1 week"
type input "10"
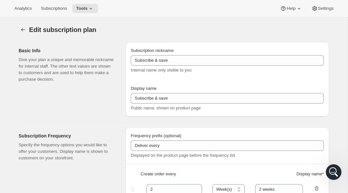
checkbox input "true"
click at [87, 10] on span "Tools" at bounding box center [81, 8] width 11 height 5
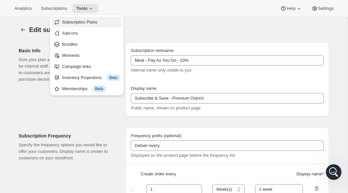
click at [73, 21] on span "Subscription Plans" at bounding box center [79, 22] width 35 height 5
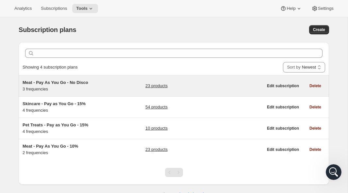
click at [77, 81] on span "Meat - Pay As You Go - No Disco" at bounding box center [56, 82] width 66 height 5
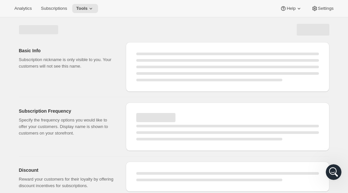
select select "WEEK"
select select "MONTH"
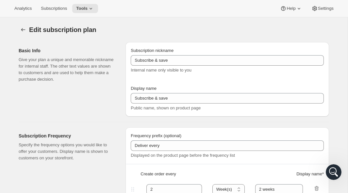
type input "Meat - Pay As You Go - No Disco"
type input "Recurring Order"
type input "1"
type input "1 weeks"
type input "2"
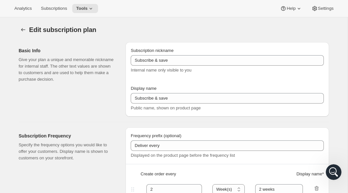
select select "WEEK"
type input "2 weeks"
checkbox input "true"
select select "WEEK"
click at [60, 8] on span "Subscriptions" at bounding box center [54, 8] width 26 height 5
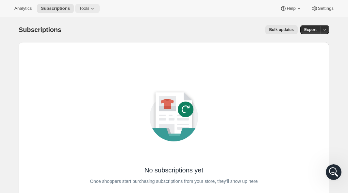
click at [86, 8] on span "Tools" at bounding box center [84, 8] width 10 height 5
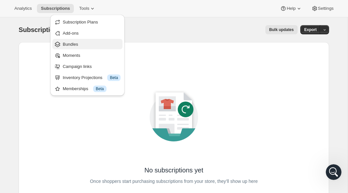
click at [73, 42] on span "Bundles" at bounding box center [70, 44] width 15 height 5
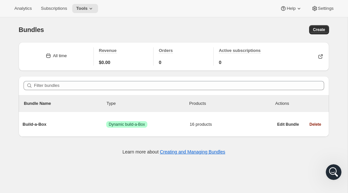
scroll to position [17, 0]
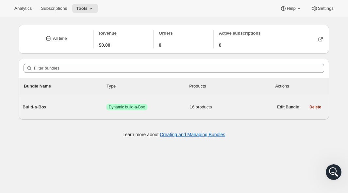
click at [50, 107] on span "Build-a-Box" at bounding box center [65, 107] width 84 height 7
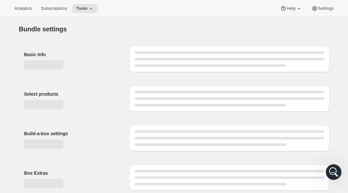
type input "Build-a-Box"
radio input "true"
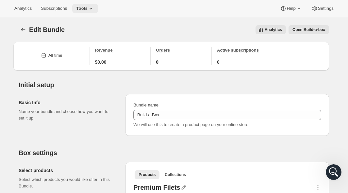
click at [88, 9] on span "Tools" at bounding box center [81, 8] width 11 height 5
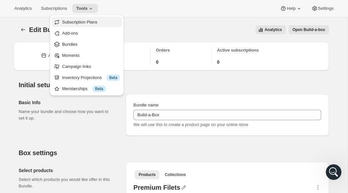
click at [79, 22] on span "Subscription Plans" at bounding box center [79, 22] width 35 height 5
